Goal: Information Seeking & Learning: Learn about a topic

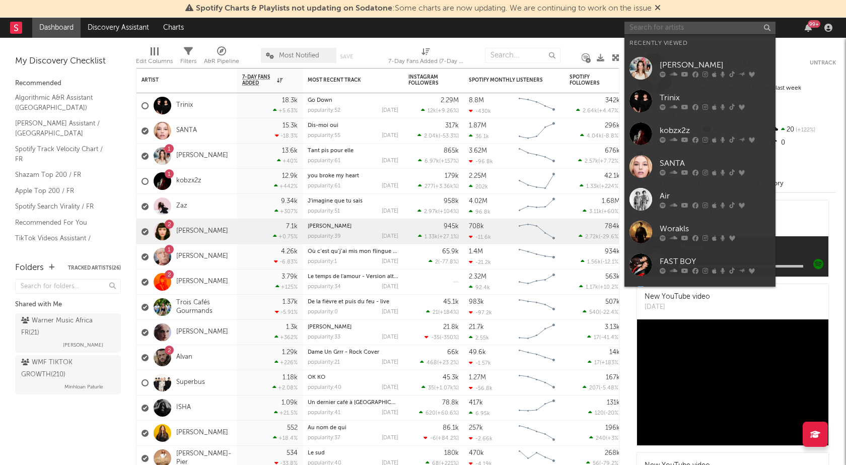
click at [645, 31] on input "text" at bounding box center [699, 28] width 151 height 13
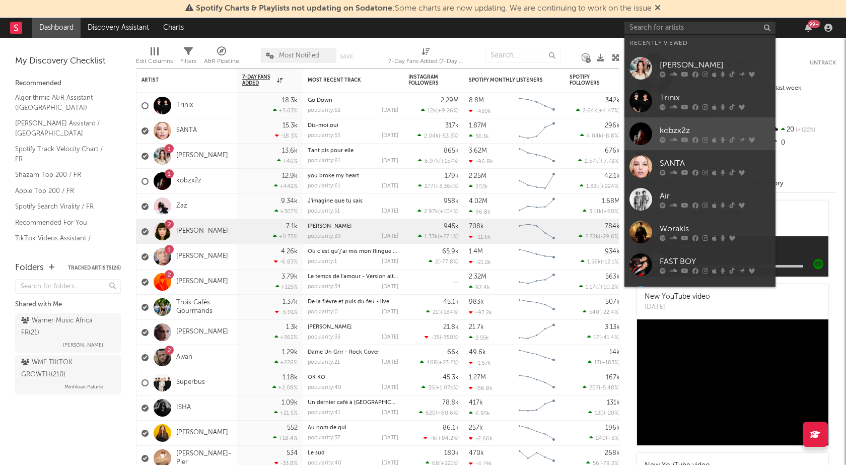
click at [707, 130] on div "kobzx2z" at bounding box center [714, 130] width 111 height 12
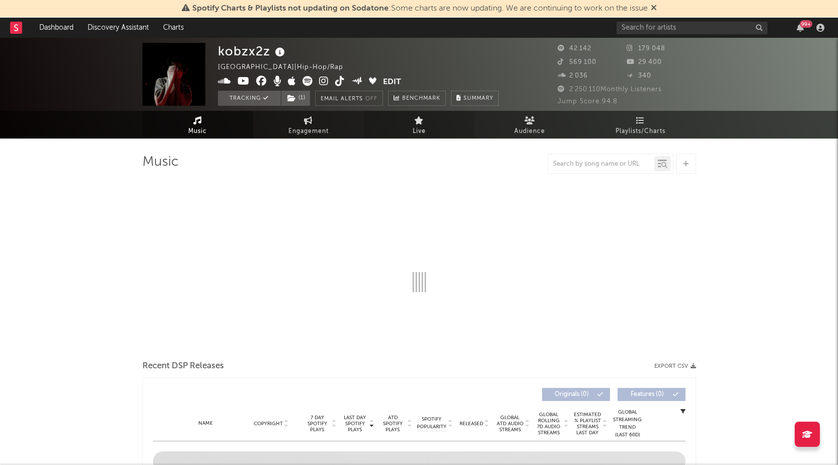
select select "6m"
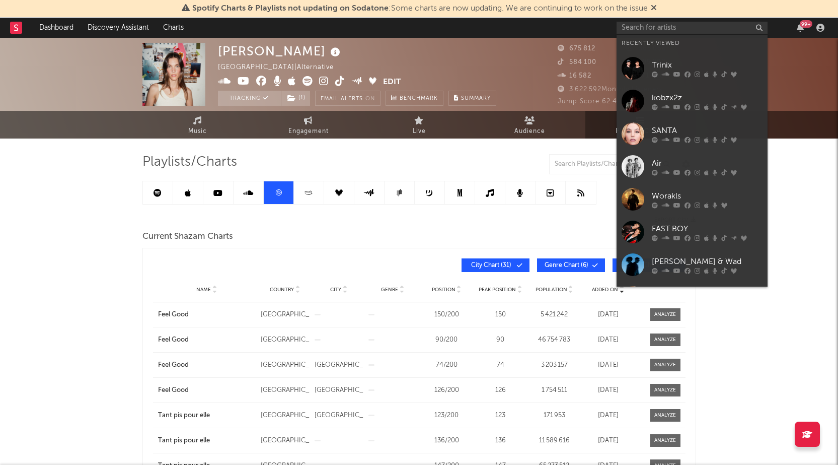
click at [689, 30] on input "text" at bounding box center [692, 28] width 151 height 13
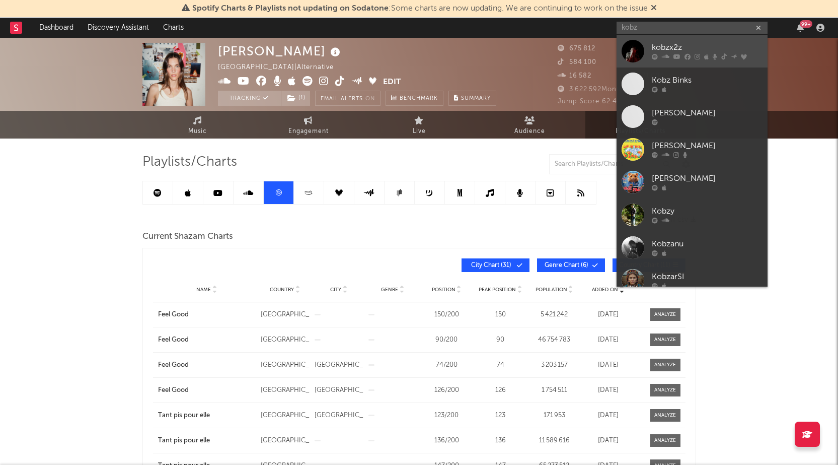
type input "kobz"
click at [719, 45] on div "kobzx2z" at bounding box center [707, 48] width 111 height 12
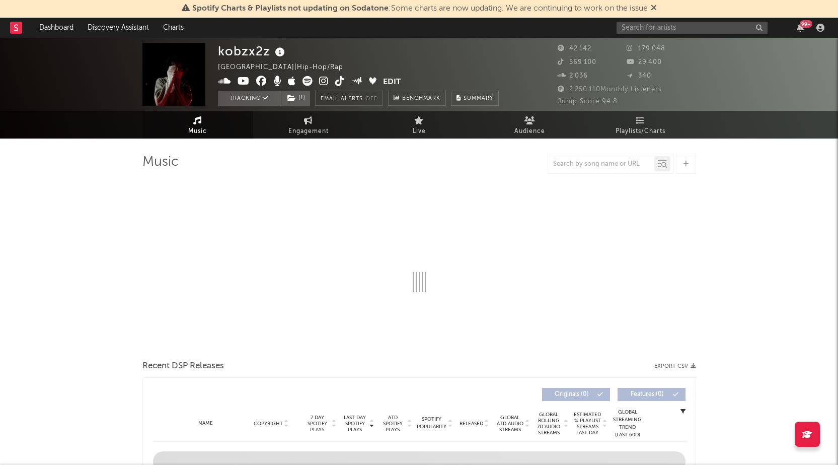
select select "6m"
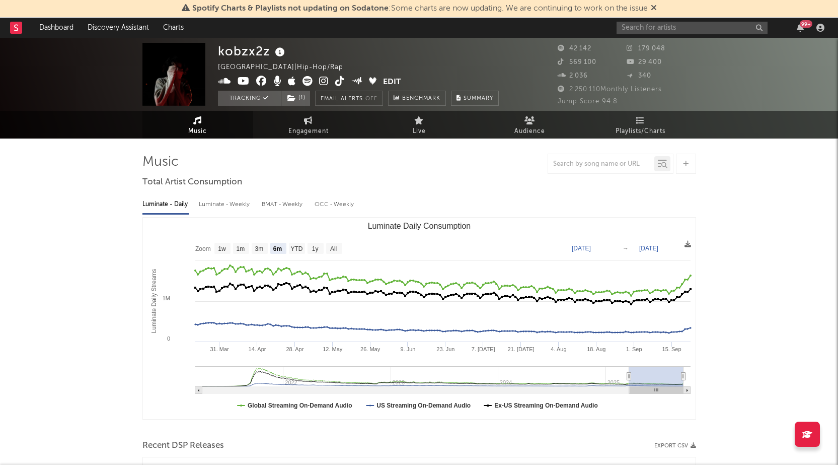
select select "6m"
click at [637, 129] on span "Playlists/Charts" at bounding box center [641, 131] width 50 height 12
